Goal: Check status: Check status

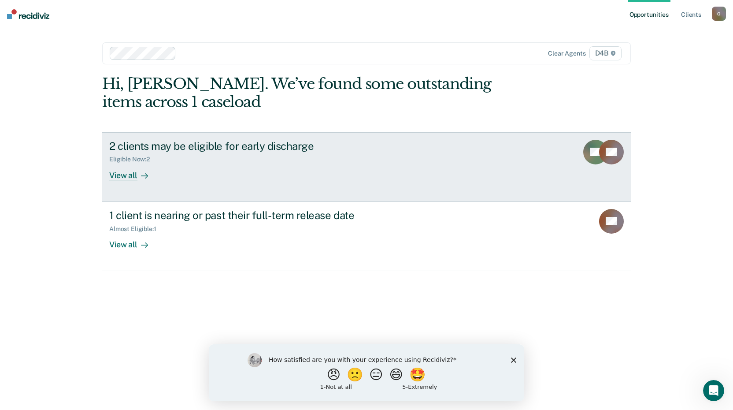
click at [131, 177] on div "View all" at bounding box center [133, 171] width 49 height 17
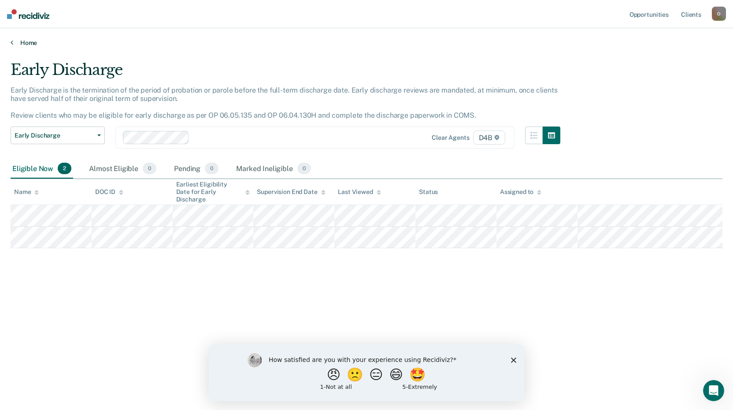
click at [11, 42] on icon at bounding box center [12, 42] width 3 height 7
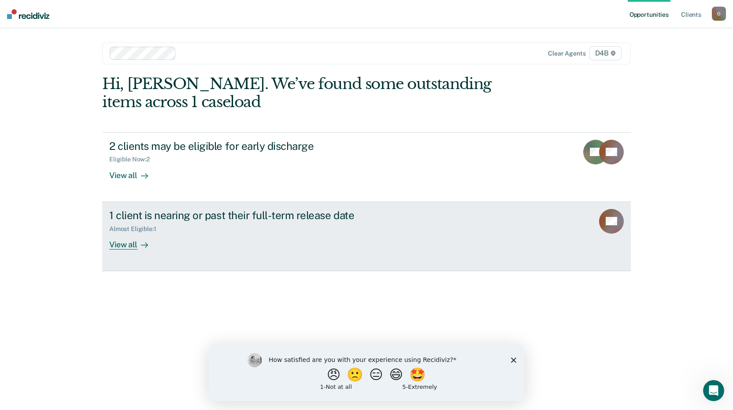
click at [206, 224] on div "Almost Eligible : 1" at bounding box center [263, 227] width 309 height 11
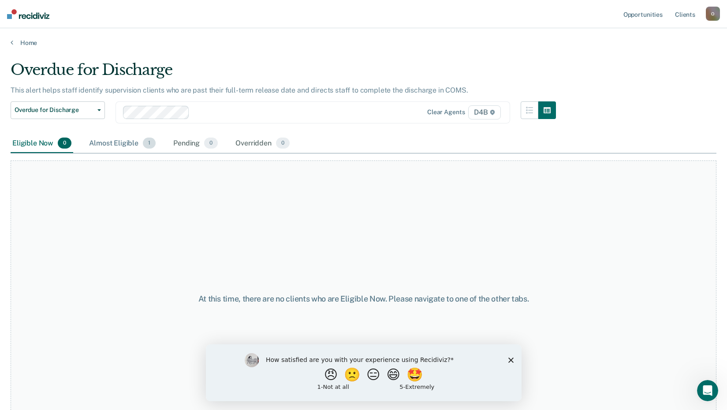
click at [126, 140] on div "Almost Eligible 1" at bounding box center [122, 143] width 70 height 19
